Goal: Information Seeking & Learning: Learn about a topic

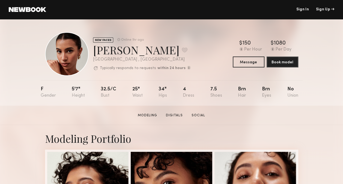
click at [176, 37] on div "NEW FACES Online 1hr ago" at bounding box center [142, 39] width 98 height 5
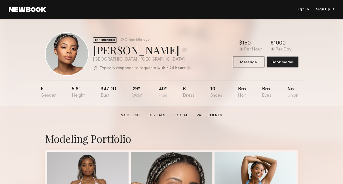
click at [174, 27] on nb-model-profile-header "EXPERIENCED Online 18hr ago Chiamaka A. Favorite Los Angeles , CA Typically res…" at bounding box center [172, 47] width 262 height 57
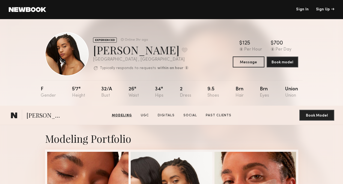
scroll to position [191, 0]
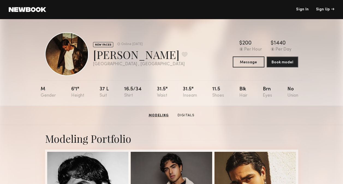
scroll to position [76, 0]
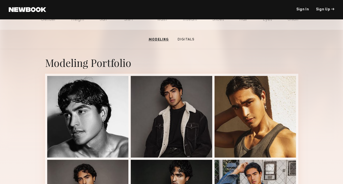
click at [306, 84] on div "Modeling Portfolio" at bounding box center [171, 149] width 343 height 200
